Goal: Transaction & Acquisition: Book appointment/travel/reservation

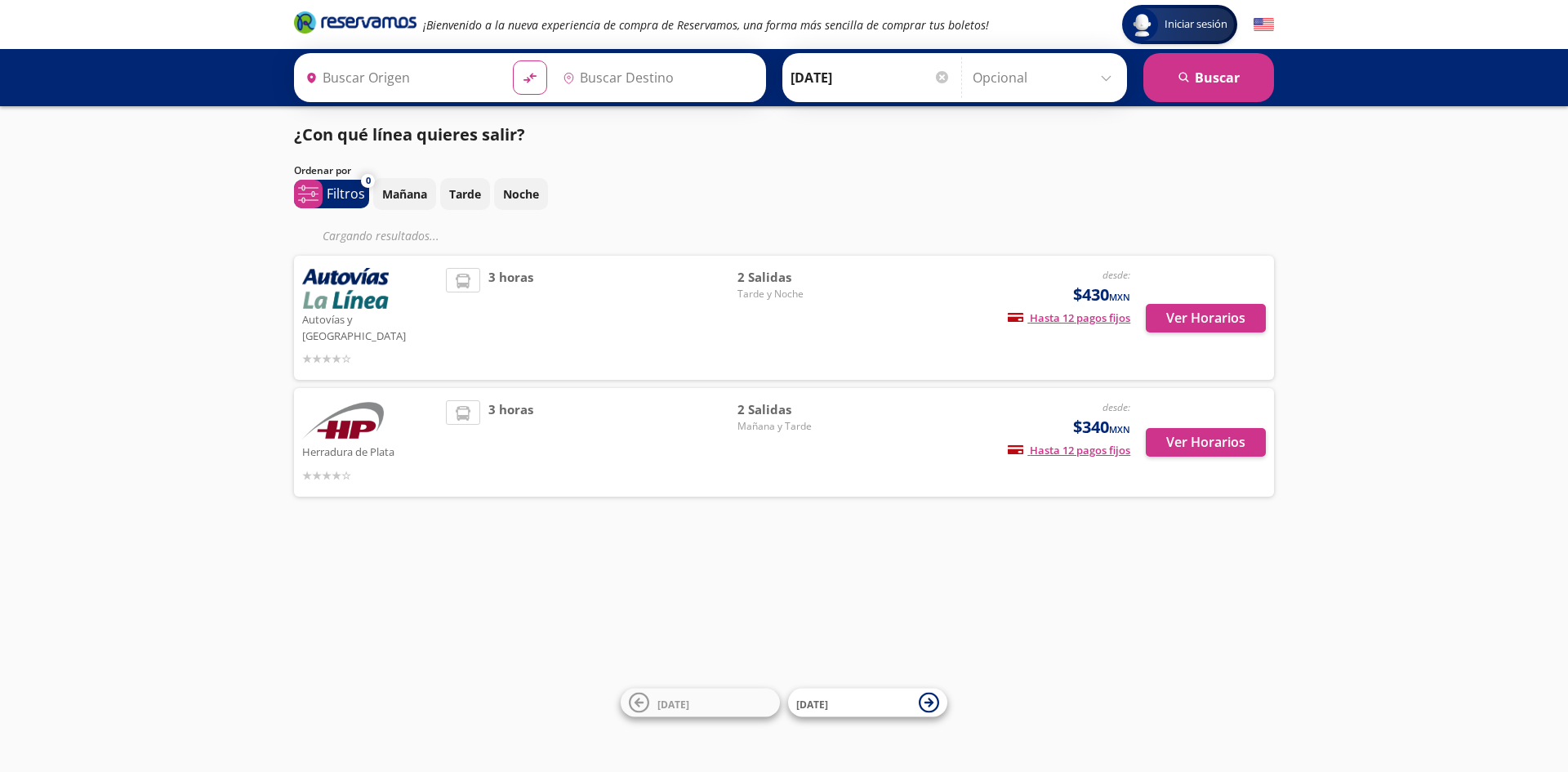
type input "[GEOGRAPHIC_DATA], [GEOGRAPHIC_DATA]"
type input "Maravatío, [GEOGRAPHIC_DATA]"
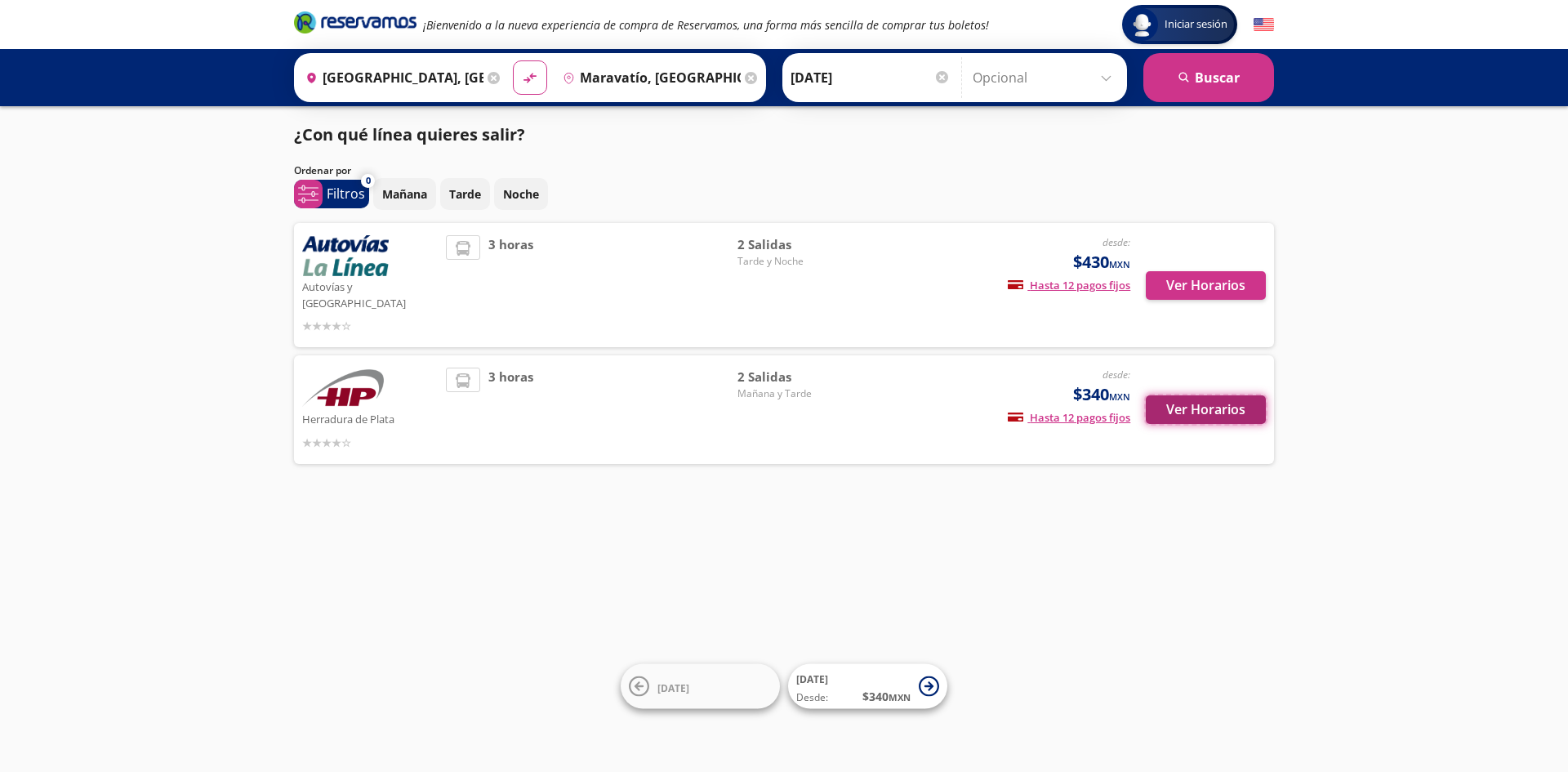
click at [1218, 395] on button "Ver Horarios" at bounding box center [1205, 409] width 120 height 29
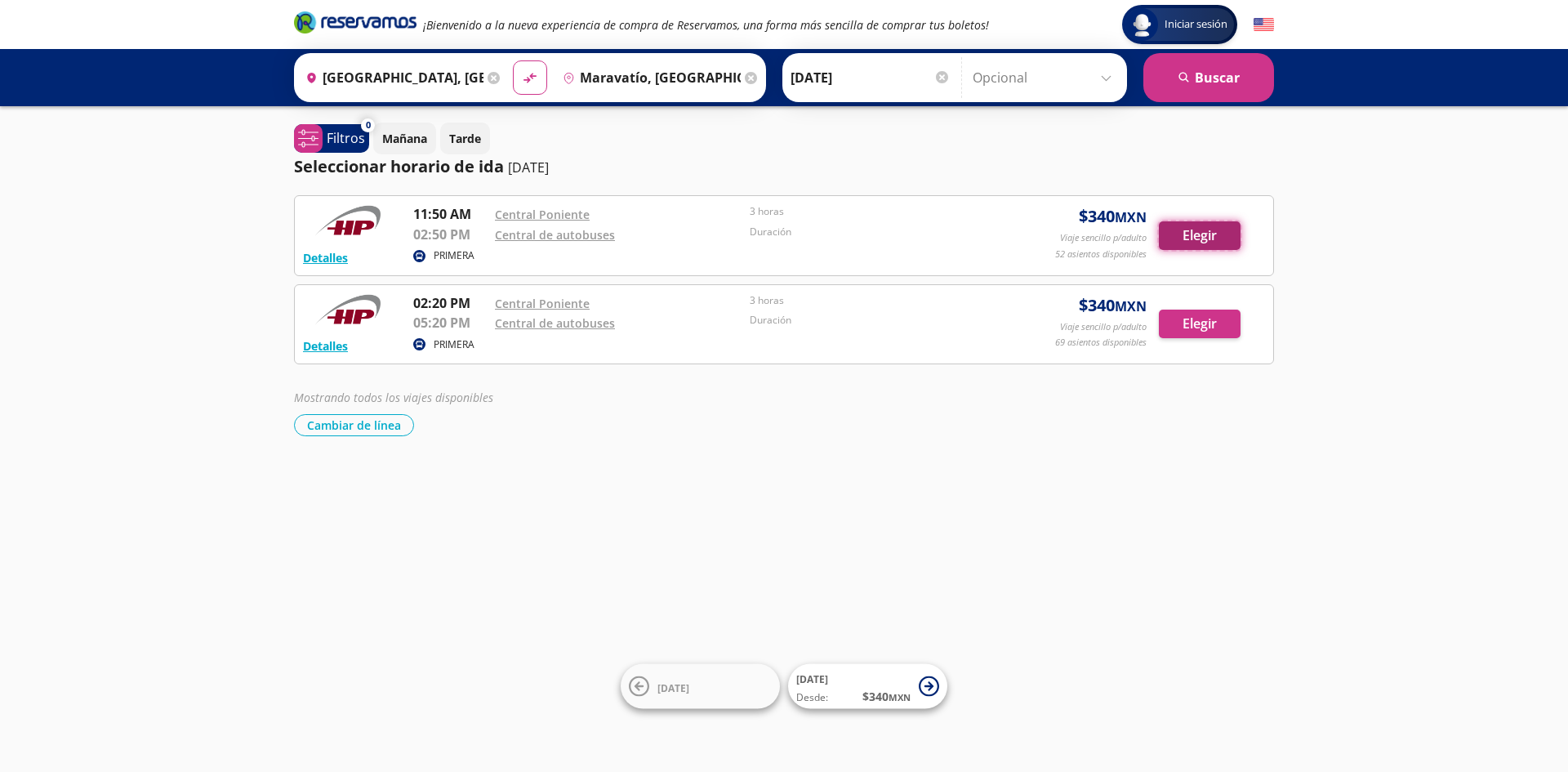
click at [1219, 238] on button "Elegir" at bounding box center [1199, 235] width 82 height 29
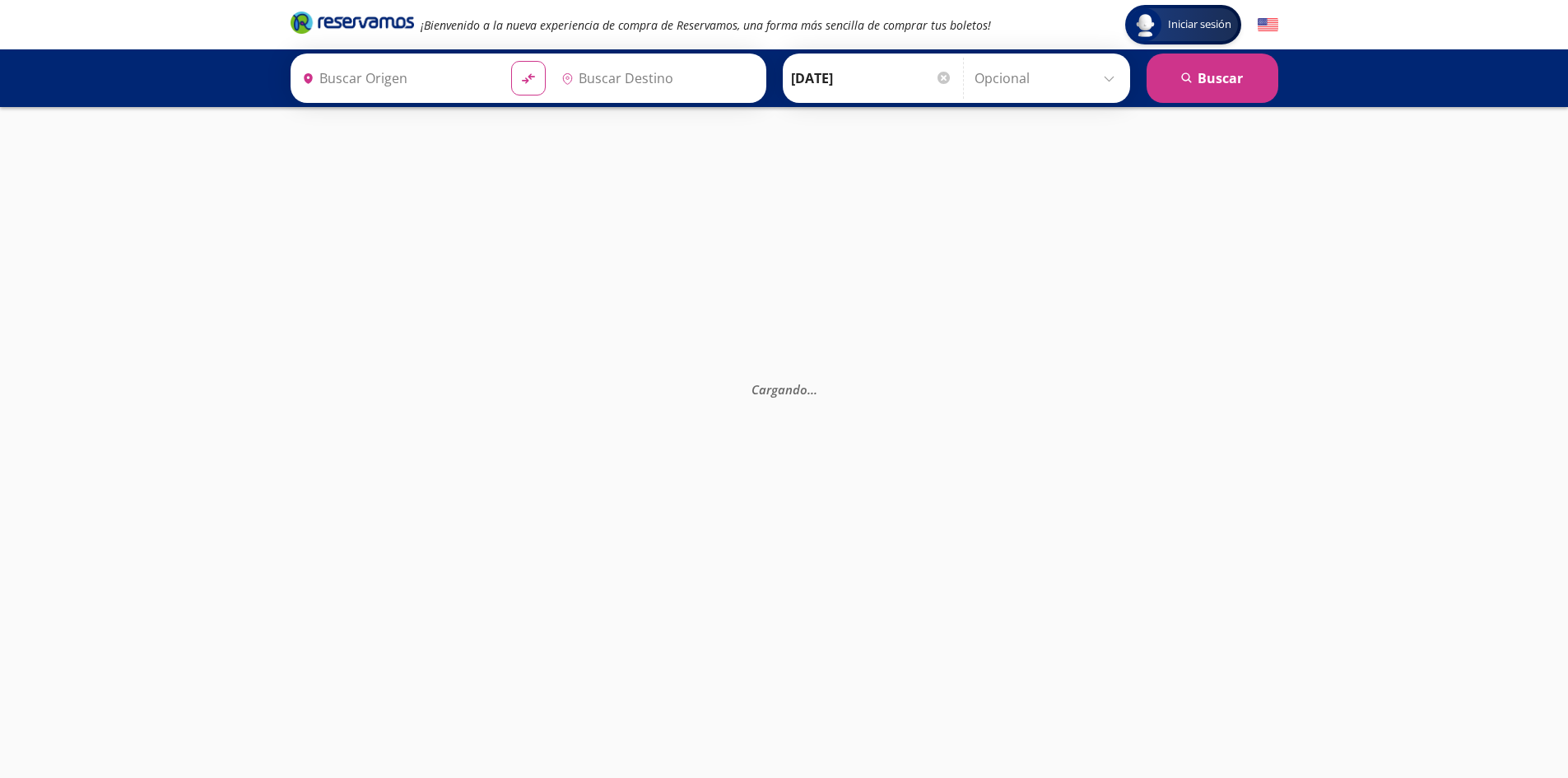
type input "[GEOGRAPHIC_DATA], [GEOGRAPHIC_DATA]"
type input "Maravatío, [GEOGRAPHIC_DATA]"
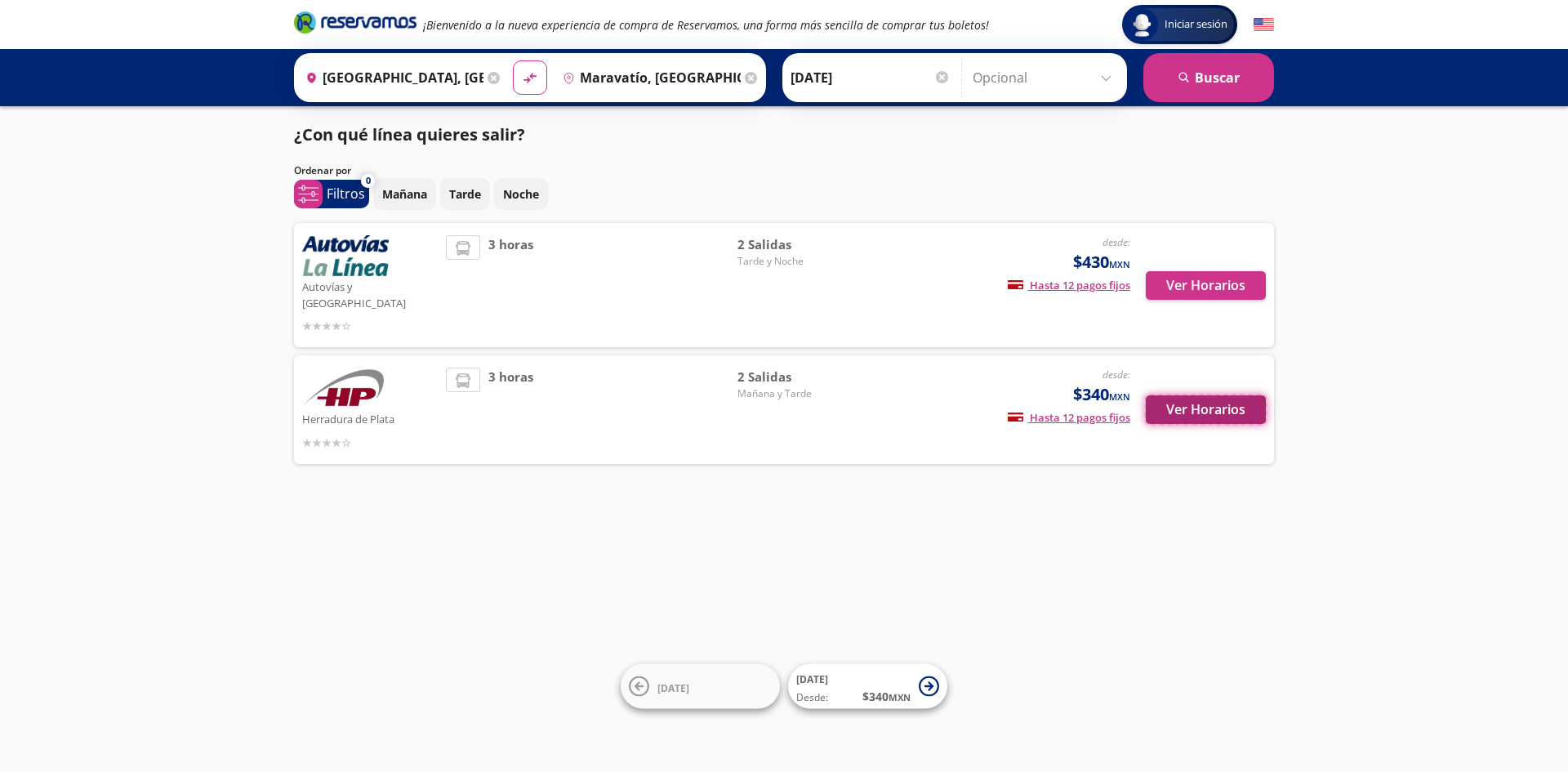
click at [1196, 395] on button "Ver Horarios" at bounding box center [1205, 409] width 120 height 29
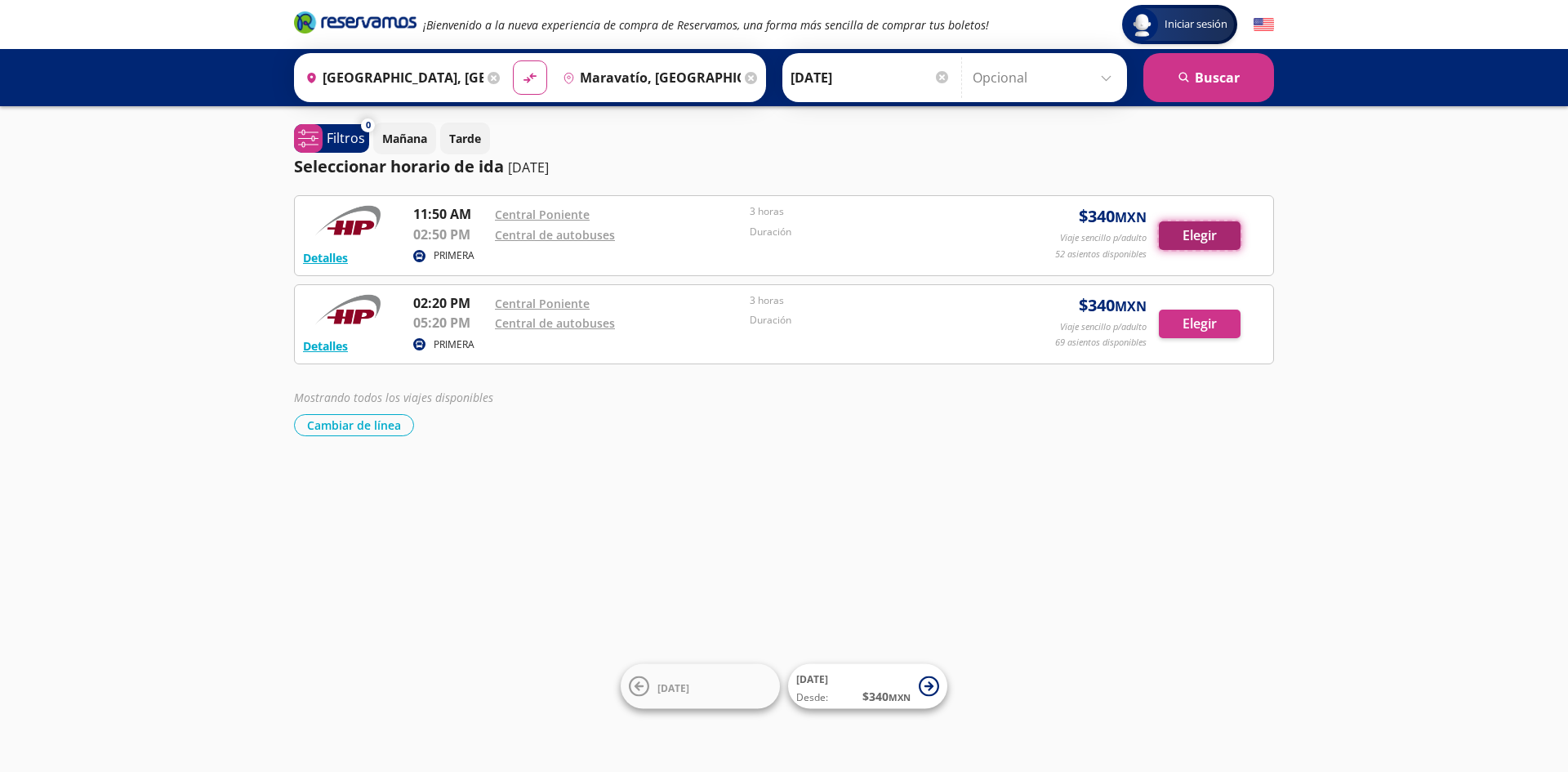
click at [1192, 239] on button "Elegir" at bounding box center [1199, 235] width 82 height 29
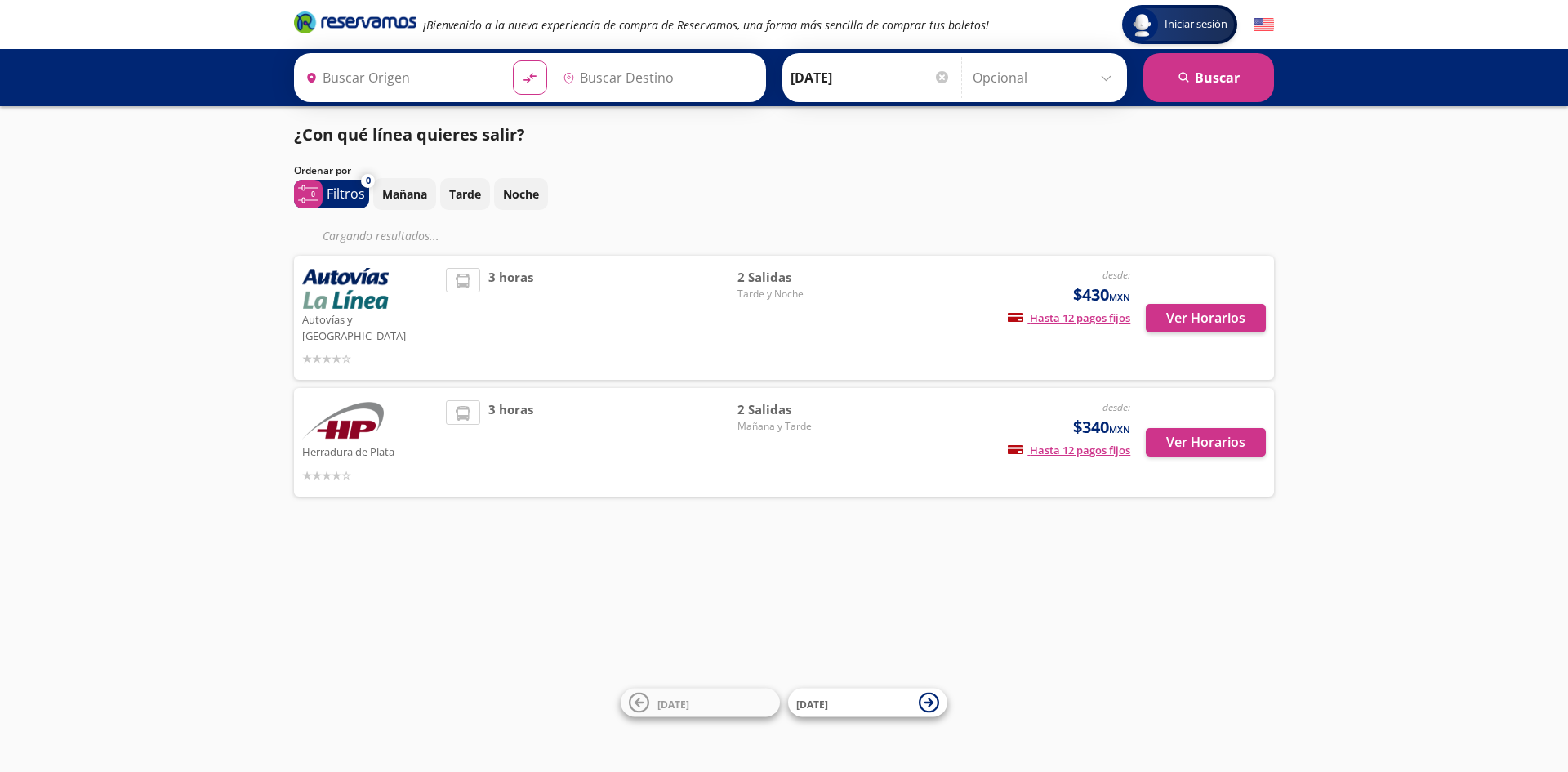
type input "[GEOGRAPHIC_DATA], [GEOGRAPHIC_DATA]"
type input "Maravatío, [GEOGRAPHIC_DATA]"
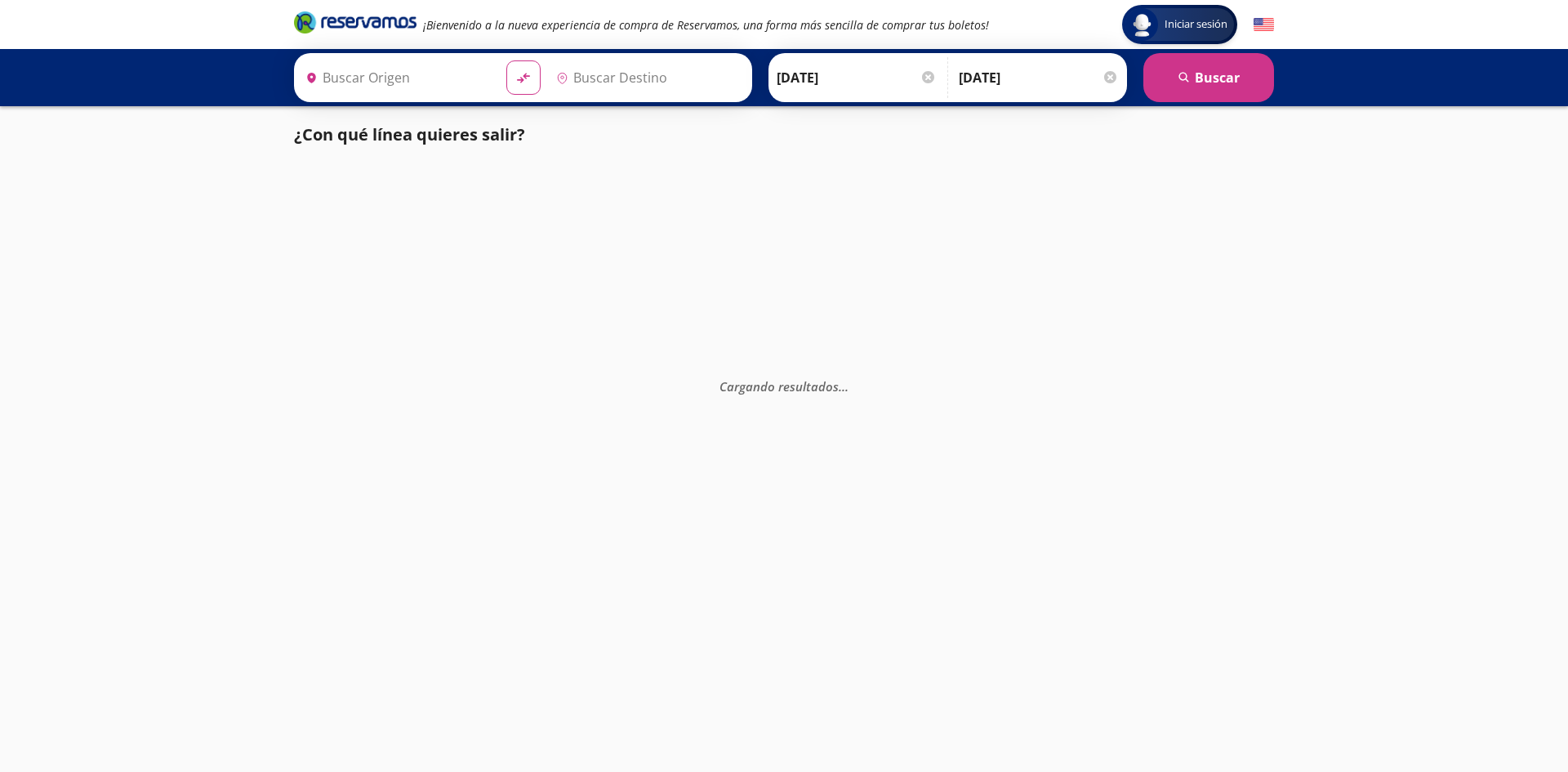
type input "[GEOGRAPHIC_DATA], [GEOGRAPHIC_DATA]"
type input "Maravatío, [GEOGRAPHIC_DATA]"
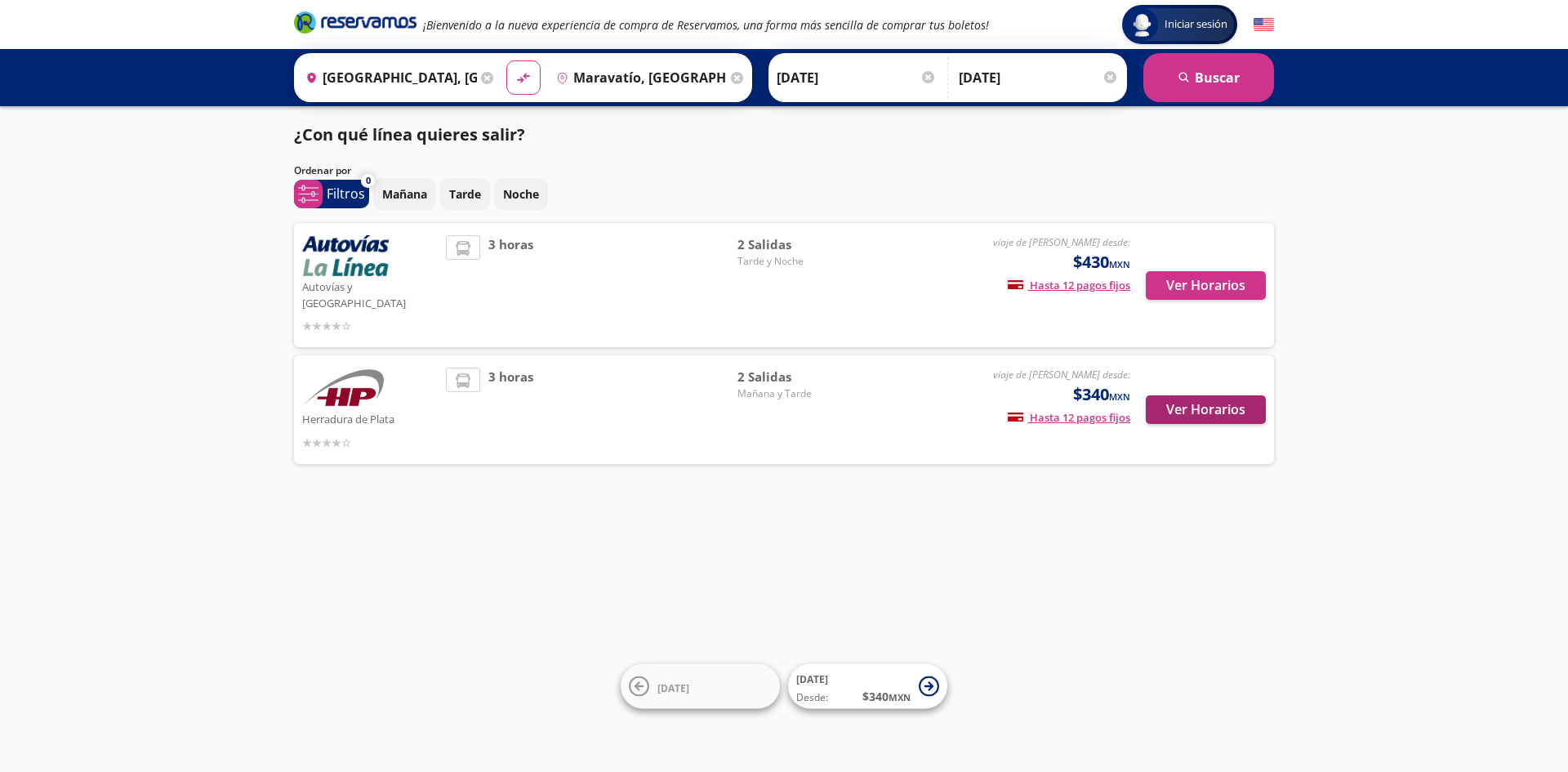
click at [1222, 435] on div "[PERSON_NAME] viaje de ida desde: $340 MXN Hasta 12 pagos fijos Pagos fijos en …" at bounding box center [784, 409] width 979 height 109
click at [1202, 395] on button "Ver Horarios" at bounding box center [1205, 409] width 120 height 29
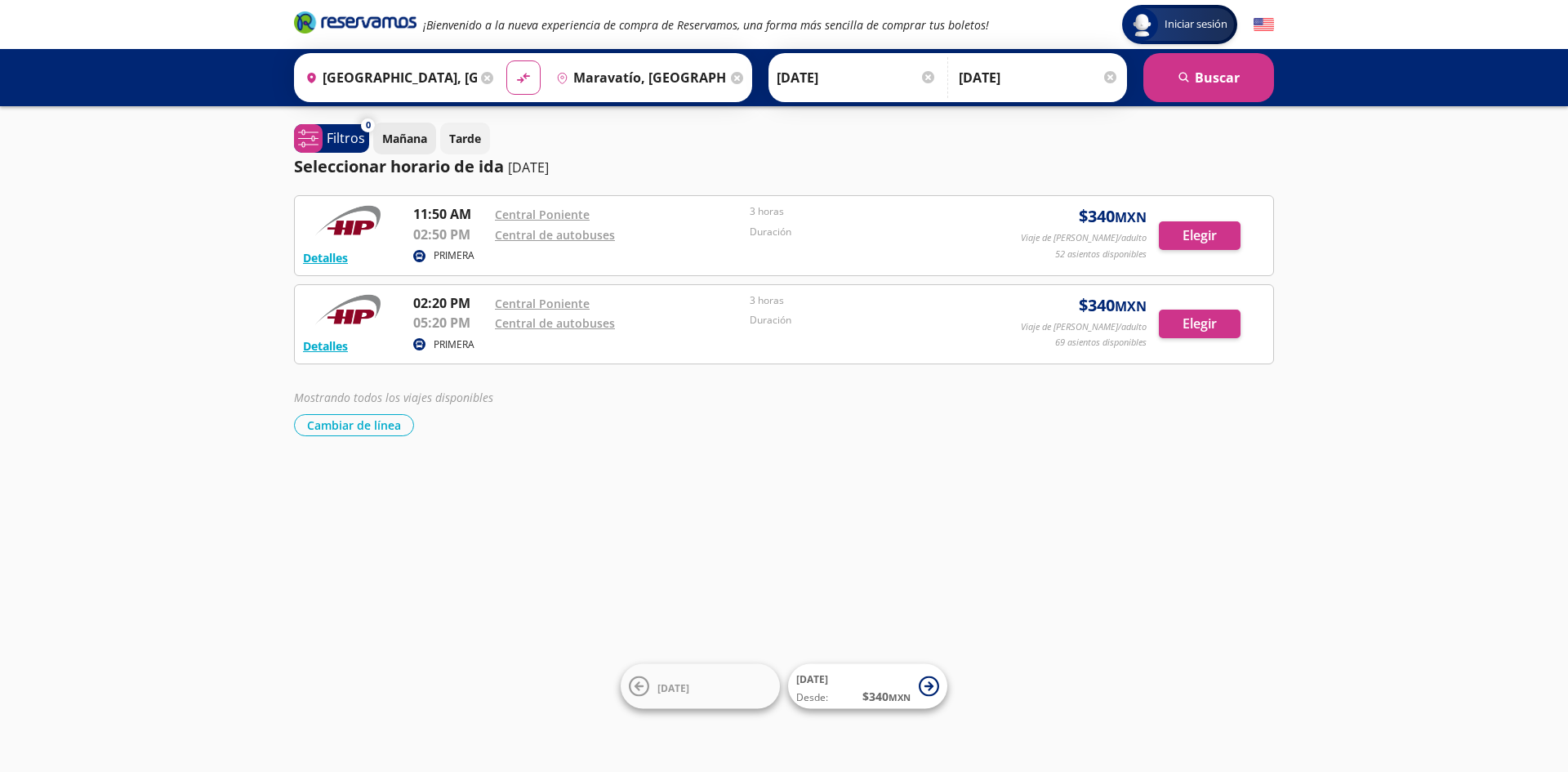
click at [423, 132] on p "Mañana" at bounding box center [405, 139] width 45 height 17
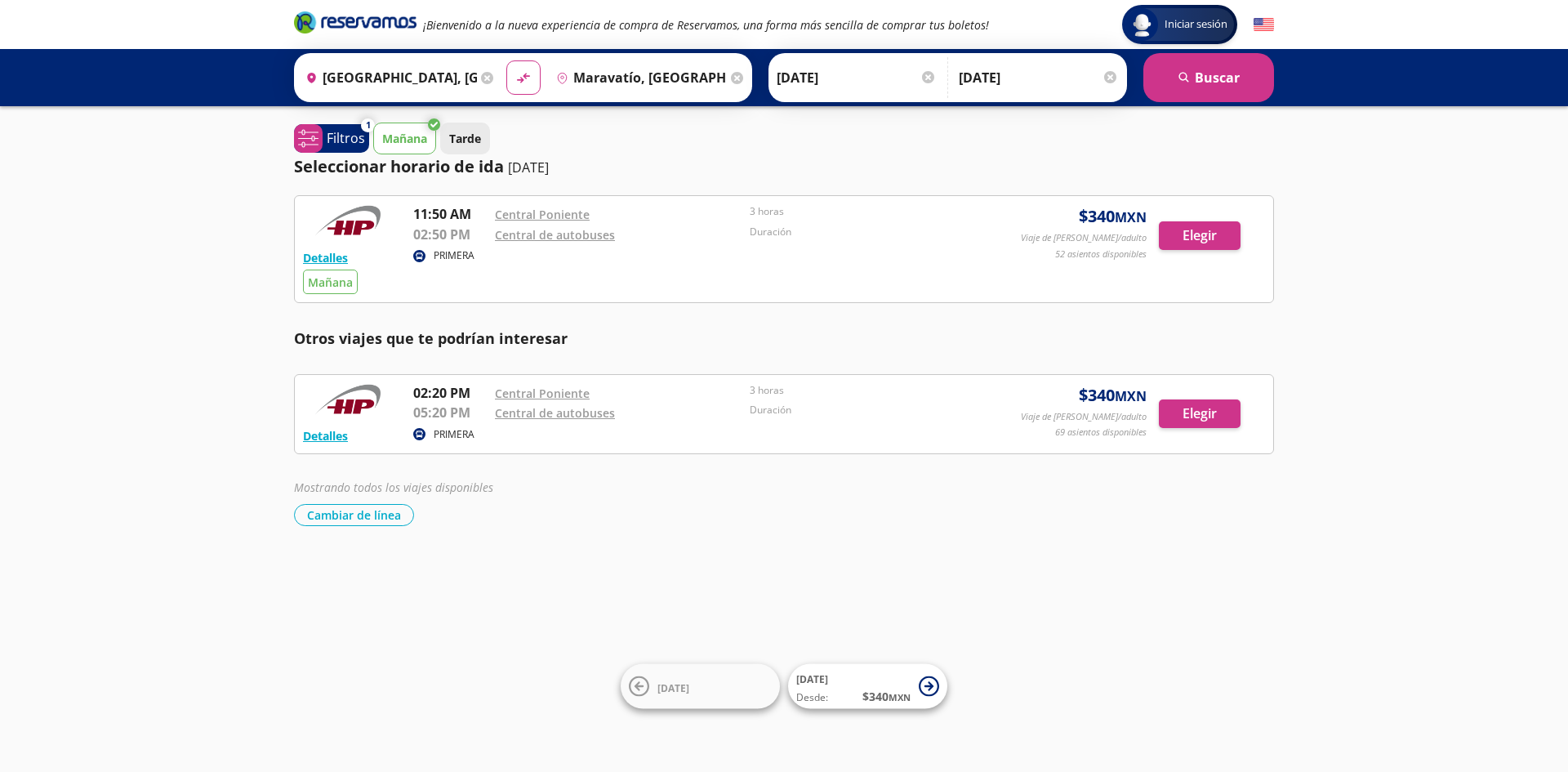
click at [460, 135] on p "Tarde" at bounding box center [464, 139] width 32 height 17
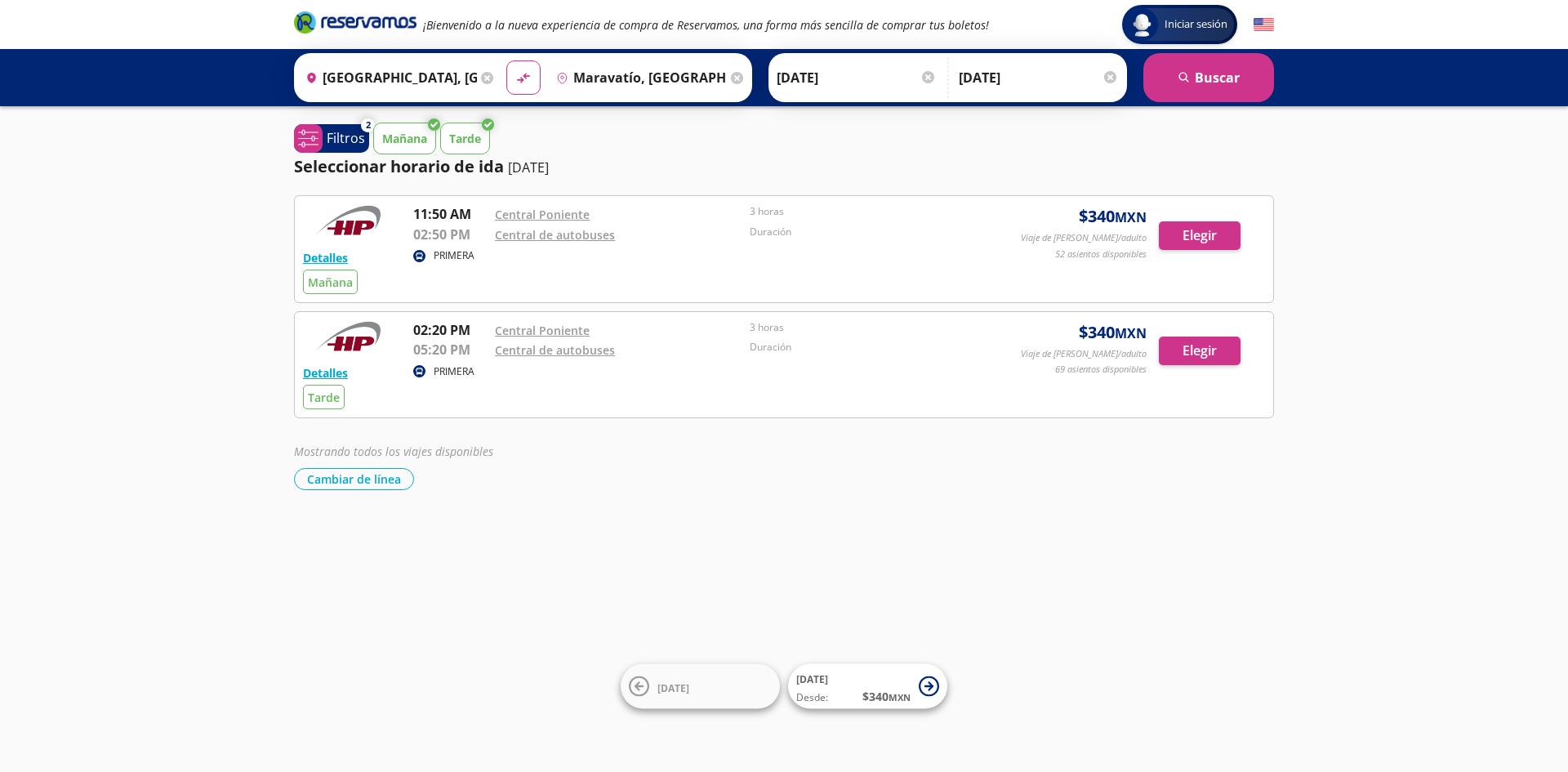
click at [1207, 264] on div "Detalles PRIMERA [DATE] 11:50 AM [GEOGRAPHIC_DATA] 02:50 PM Central de autobuse…" at bounding box center [784, 248] width 962 height 89
click at [1188, 236] on button "Elegir" at bounding box center [1199, 235] width 82 height 29
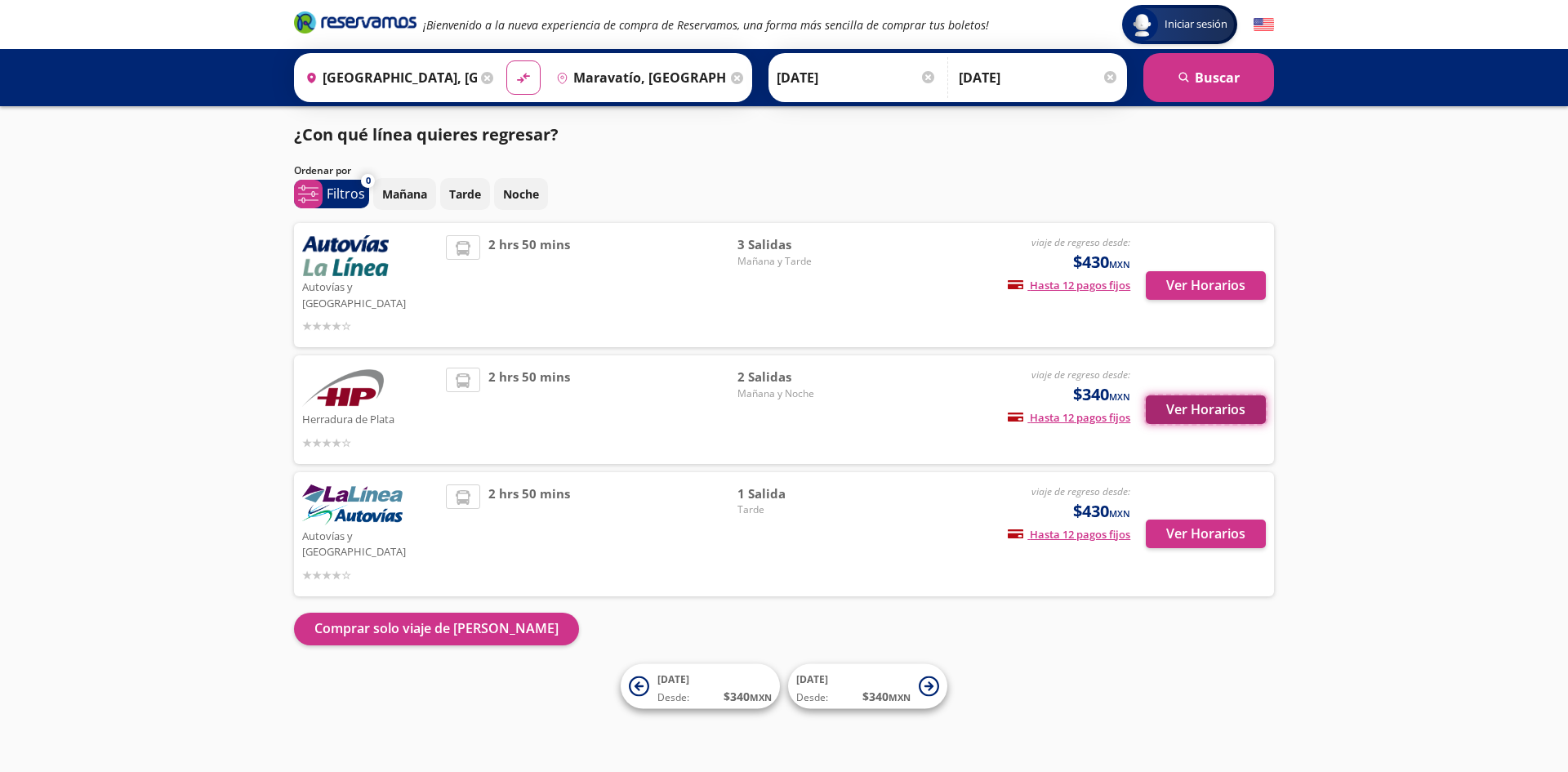
click at [1190, 395] on button "Ver Horarios" at bounding box center [1205, 409] width 120 height 29
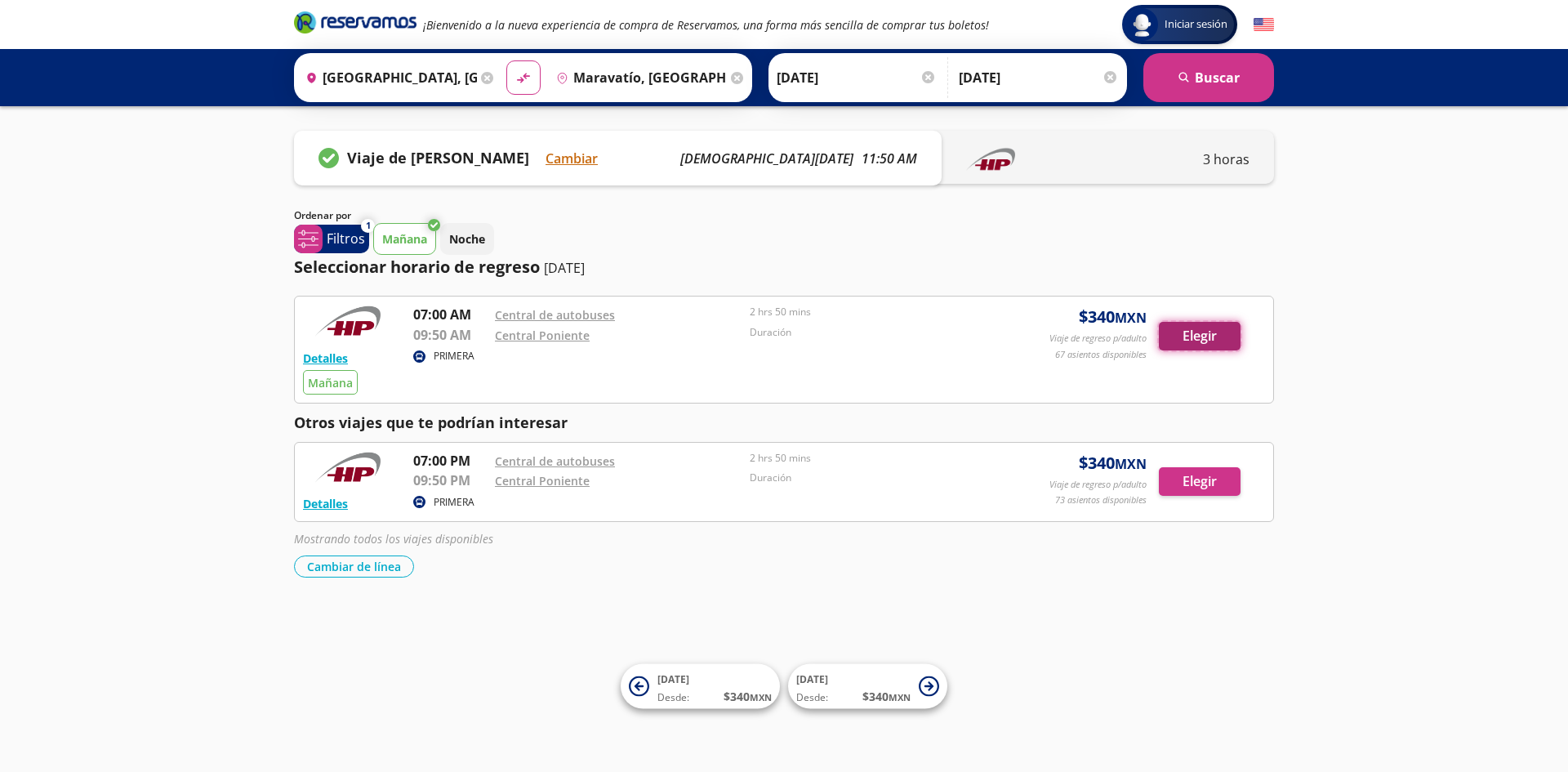
click at [1226, 343] on button "Elegir" at bounding box center [1199, 336] width 82 height 29
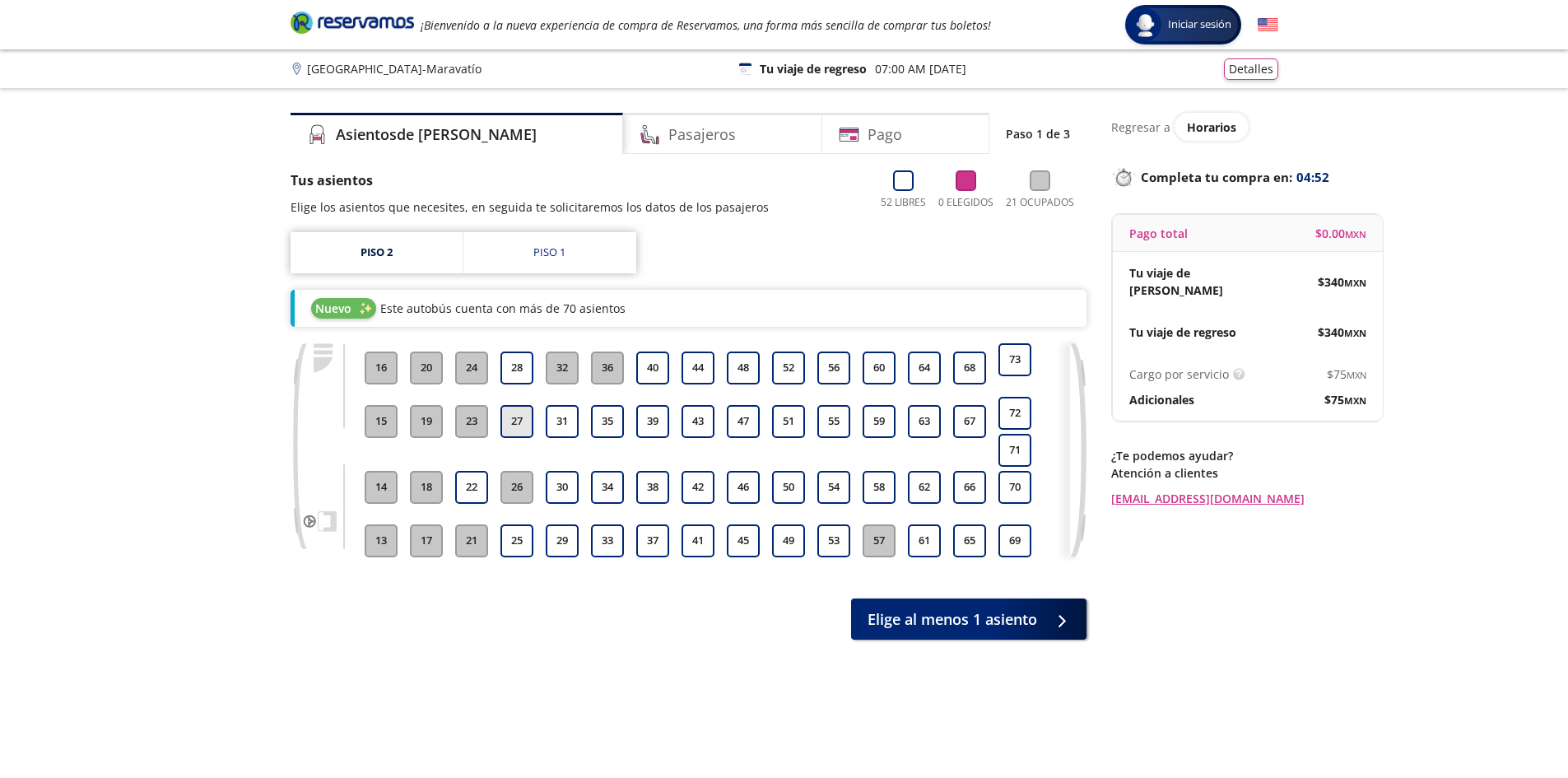
click at [515, 425] on button "27" at bounding box center [517, 422] width 33 height 33
click at [517, 364] on button "28" at bounding box center [517, 368] width 33 height 33
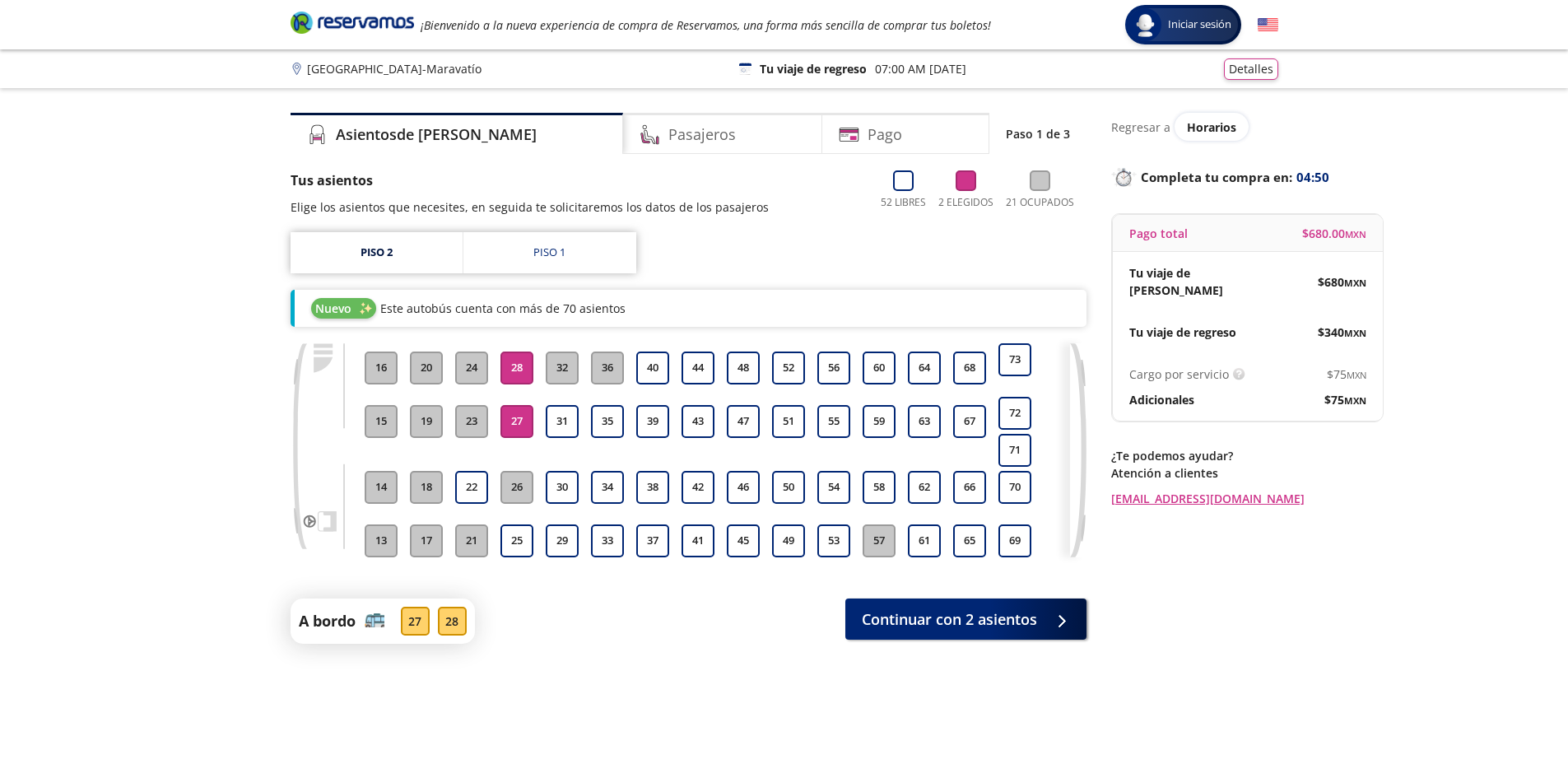
click at [506, 420] on button "27" at bounding box center [517, 422] width 33 height 33
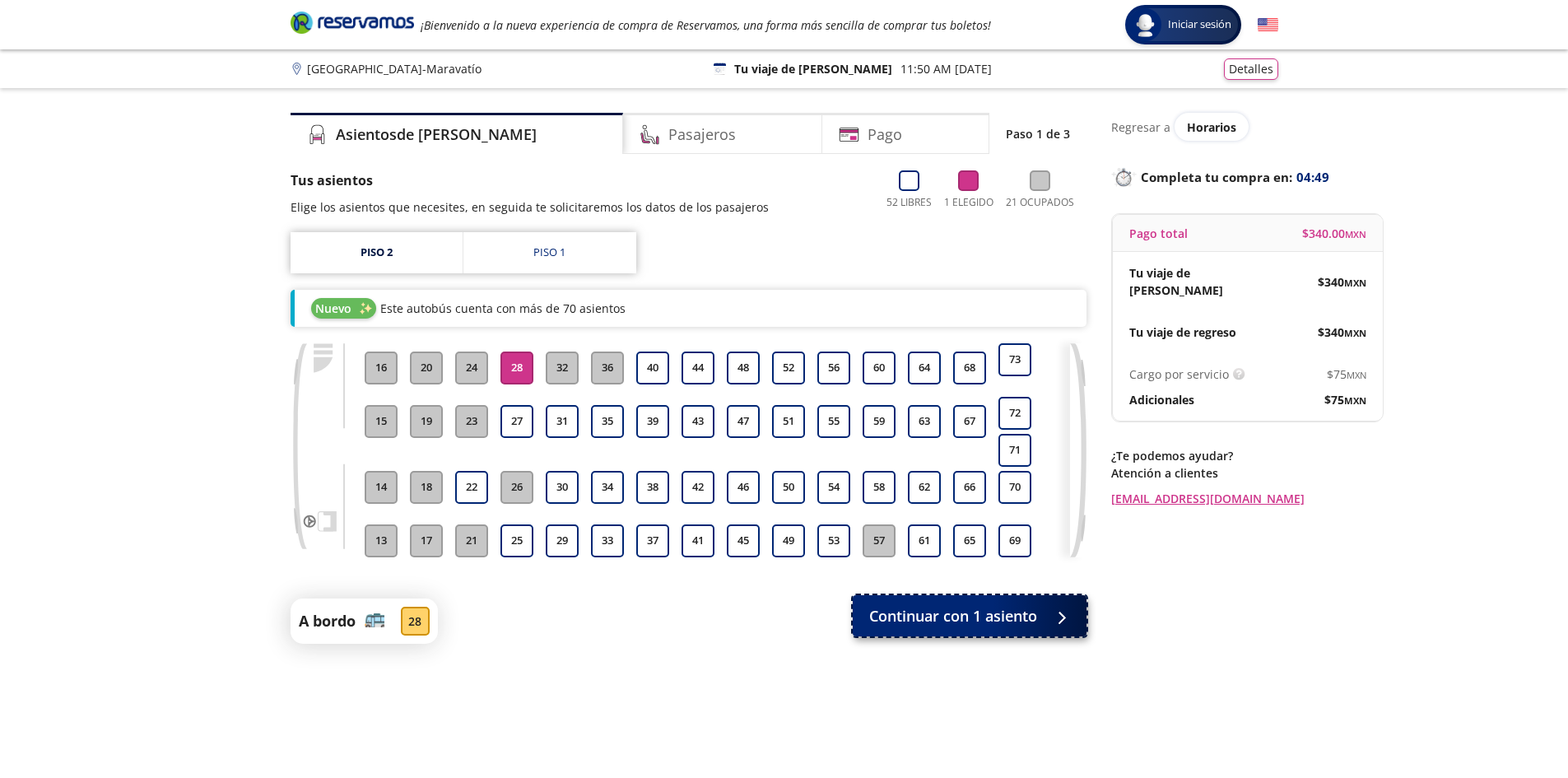
click at [974, 627] on span "Continuar con 1 asiento" at bounding box center [953, 615] width 168 height 22
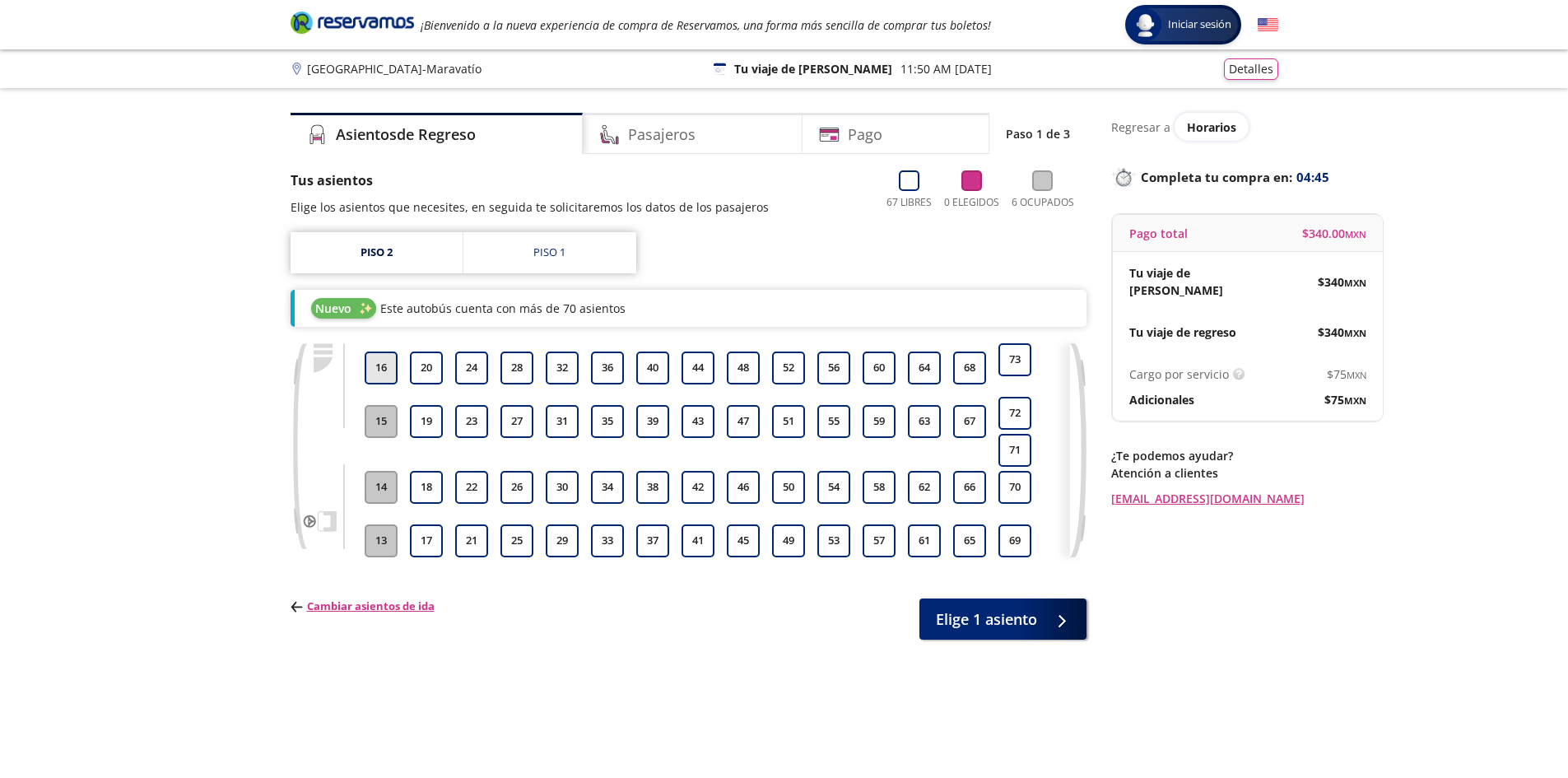
click at [387, 371] on button "16" at bounding box center [382, 368] width 33 height 33
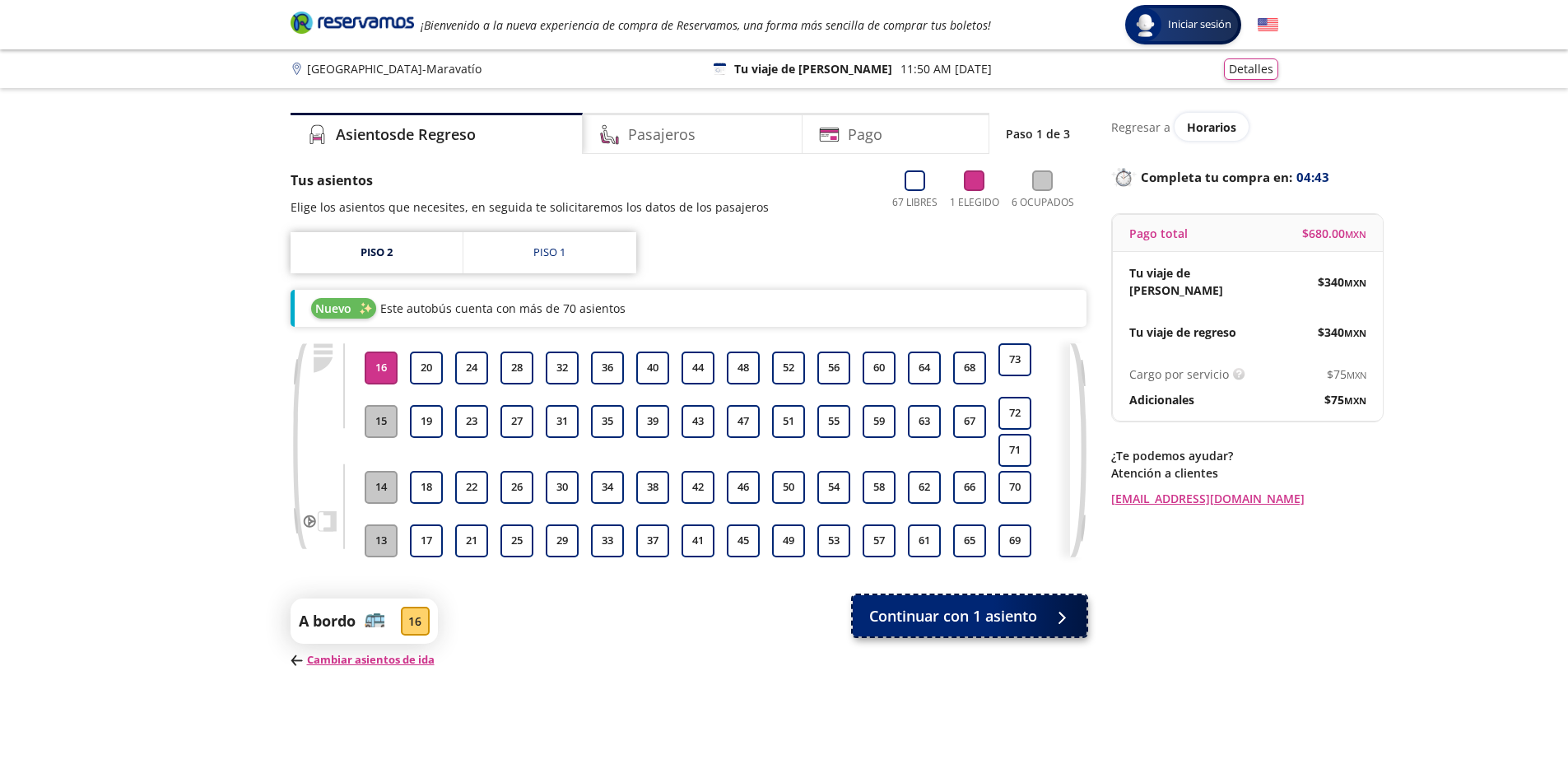
click at [982, 627] on span "Continuar con 1 asiento" at bounding box center [953, 615] width 168 height 22
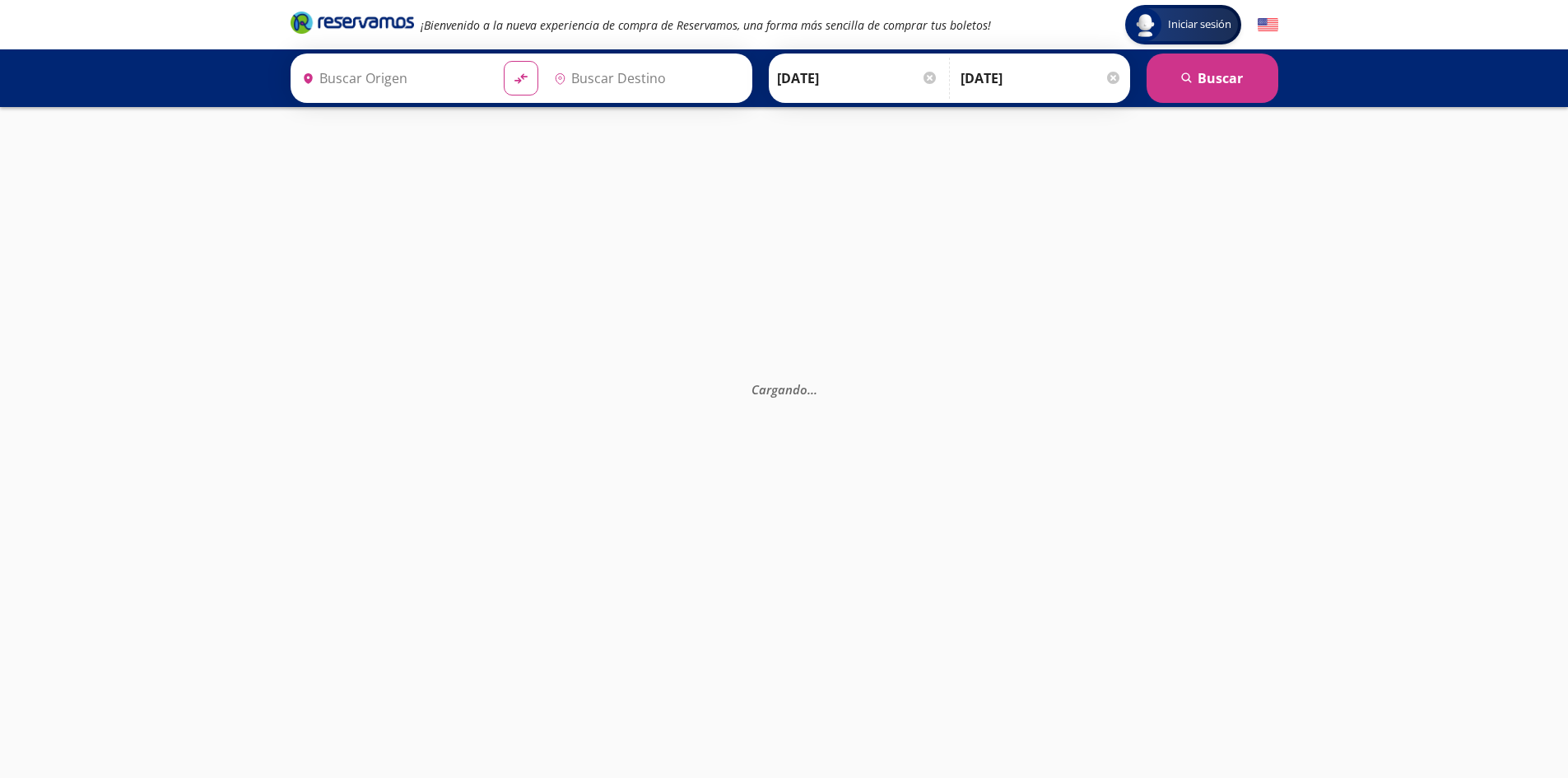
type input "Central Poniente, Distrito Federal"
type input "Central de Autobuses, Michoacán"
